Goal: Task Accomplishment & Management: Manage account settings

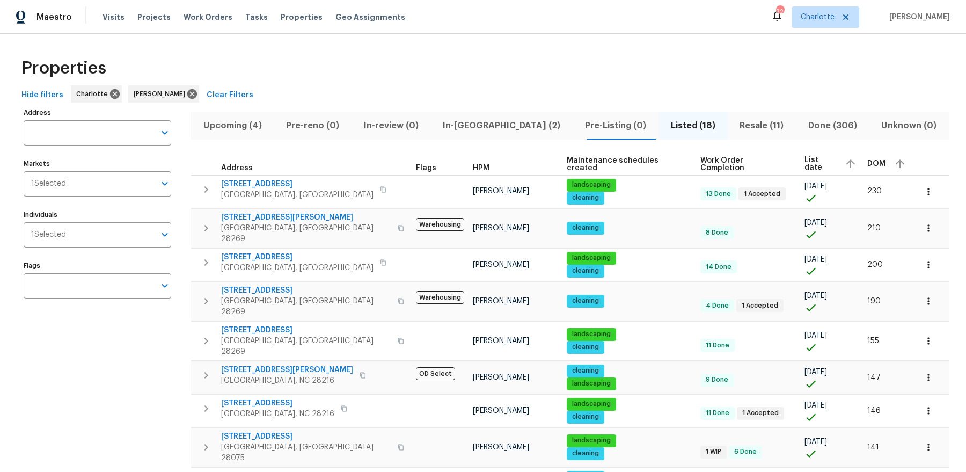
click at [477, 123] on span "In-reno (2)" at bounding box center [501, 125] width 129 height 15
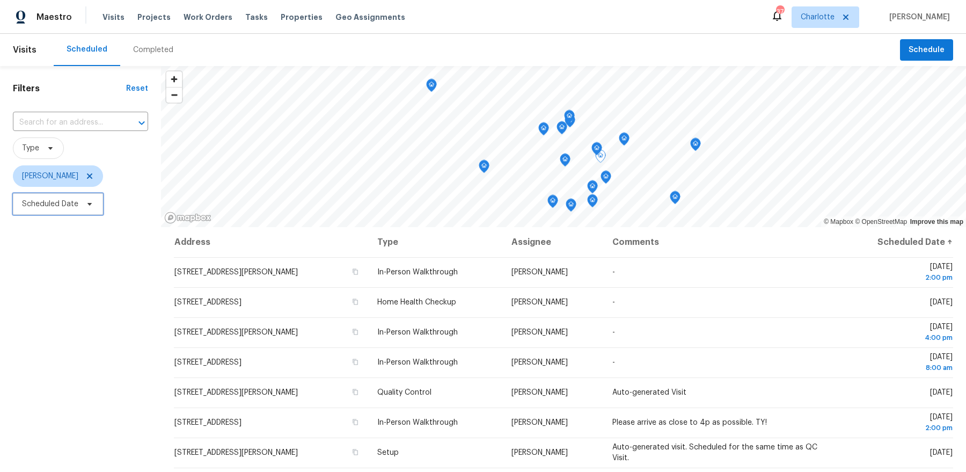
click at [62, 214] on span "Scheduled Date" at bounding box center [58, 203] width 90 height 21
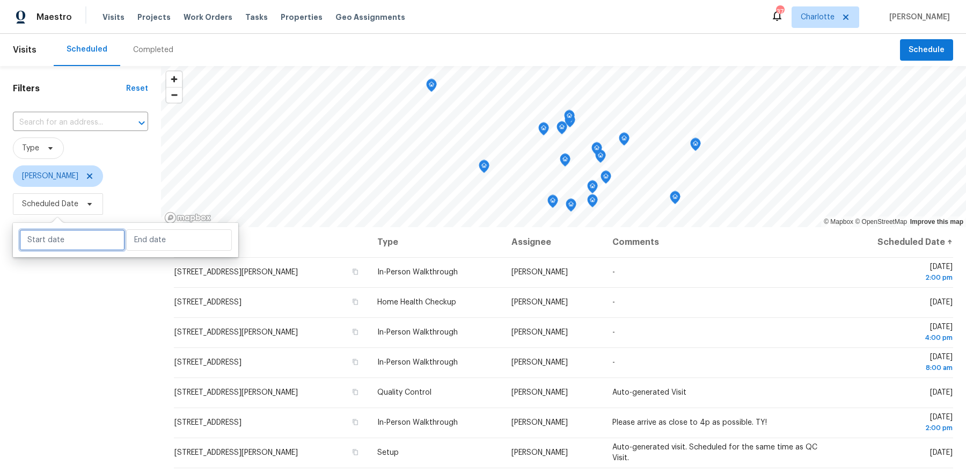
click at [71, 238] on input "text" at bounding box center [72, 239] width 106 height 21
select select "8"
select select "2025"
select select "9"
select select "2025"
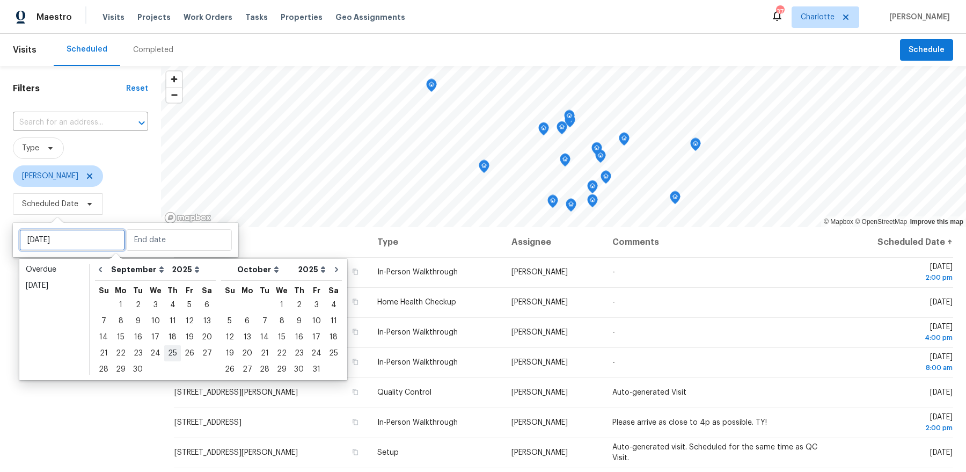
type input "Thu, Sep 25"
click at [155, 352] on div "24" at bounding box center [156, 353] width 18 height 15
type input "Wed, Sep 24"
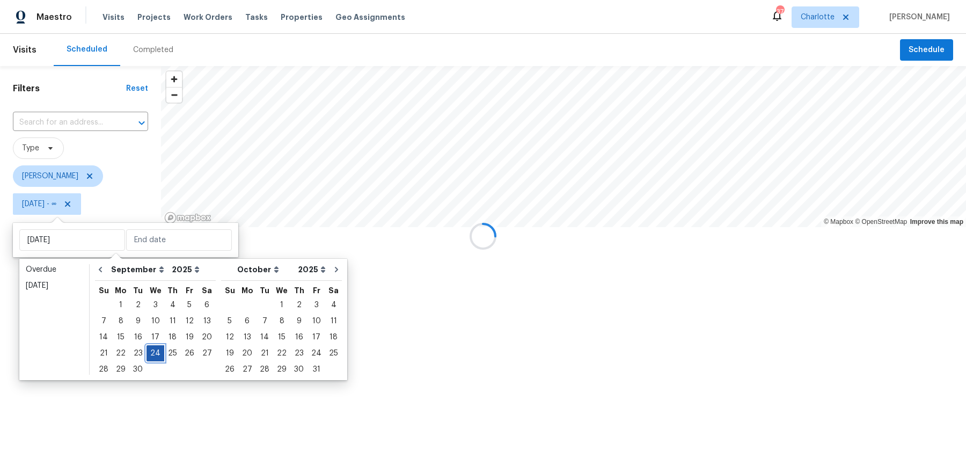
click at [155, 352] on div "24" at bounding box center [156, 353] width 18 height 15
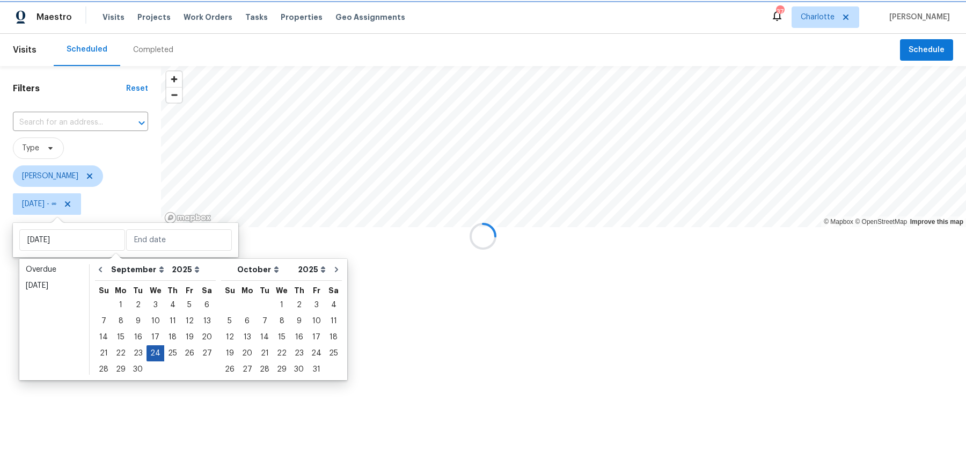
type input "Wed, Sep 24"
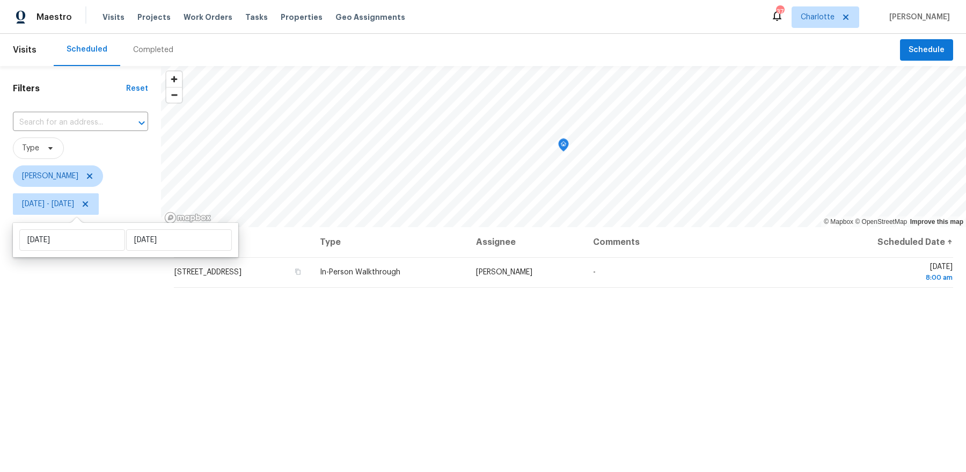
click at [127, 347] on div "Filters Reset ​ Type Dan Baquero Wed, Sep 24 - Wed, Sep 24" at bounding box center [80, 335] width 161 height 538
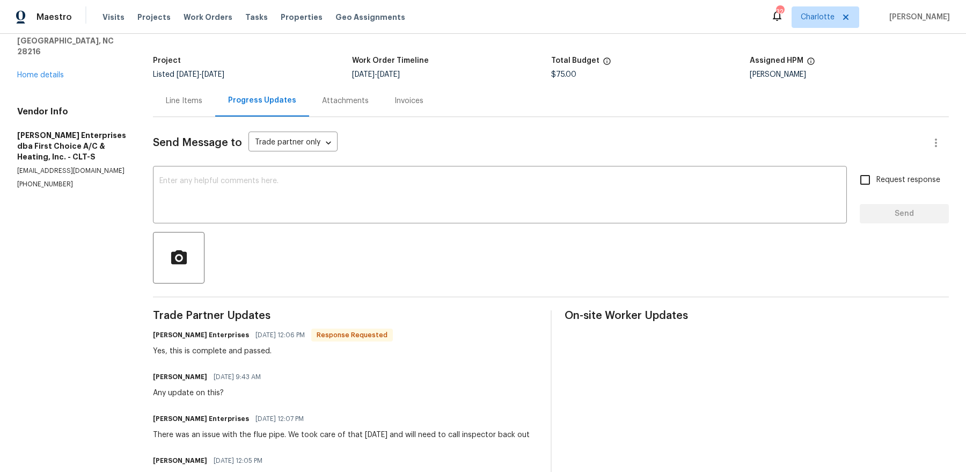
scroll to position [36, 0]
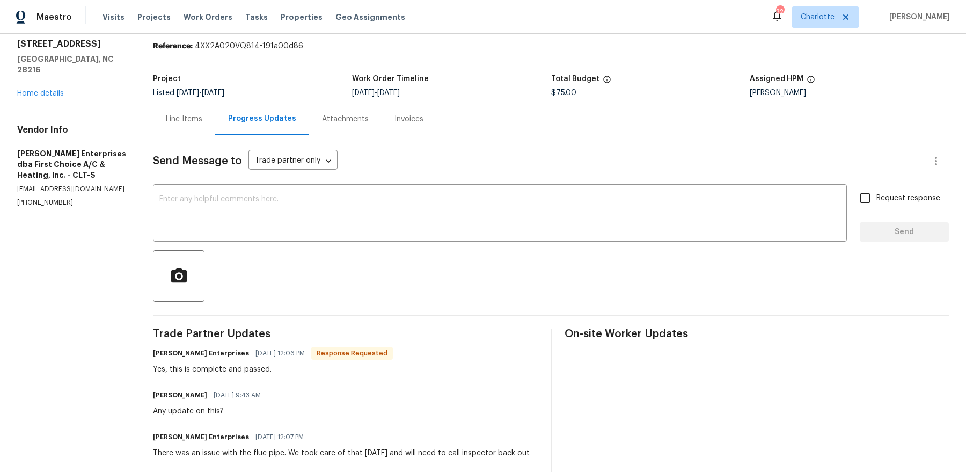
click at [194, 120] on div "Line Items" at bounding box center [184, 119] width 36 height 11
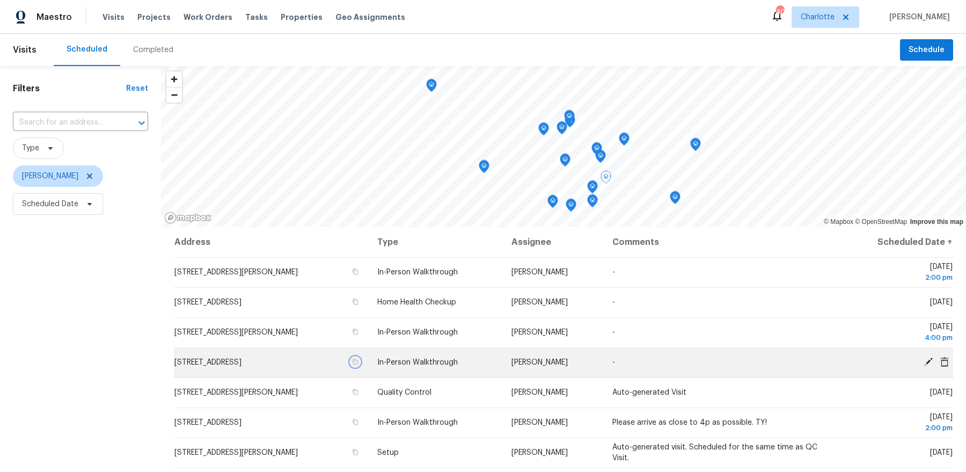
click at [358, 359] on icon "button" at bounding box center [355, 362] width 5 height 6
